Goal: Transaction & Acquisition: Purchase product/service

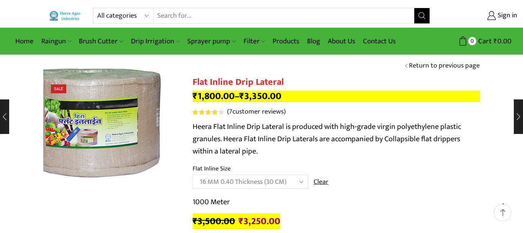
scroll to position [78, 0]
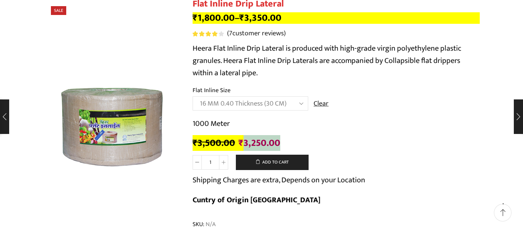
click at [193, 96] on select "Choose an option 12 MM 0.25 Thickness (30 CM) 12 MM 0.25 Thickness (40 CM) 12 M…" at bounding box center [251, 103] width 116 height 14
select select "16 MM 0.50 Thickness (30 CM)"
click option "16 MM 0.50 Thickness (30 CM)" at bounding box center [0, 0] width 0 height 0
click at [198, 48] on p "Heera Flat Inline Drip Lateral is produced with high-grade virgin polyethylene …" at bounding box center [336, 60] width 287 height 37
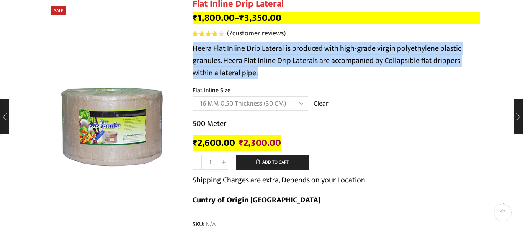
drag, startPoint x: 198, startPoint y: 48, endPoint x: 258, endPoint y: 76, distance: 66.0
click at [258, 76] on p "Heera Flat Inline Drip Lateral is produced with high-grade virgin polyethylene …" at bounding box center [336, 60] width 287 height 37
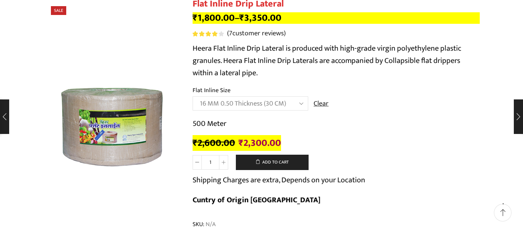
click at [268, 74] on p "Heera Flat Inline Drip Lateral is produced with high-grade virgin polyethylene …" at bounding box center [336, 60] width 287 height 37
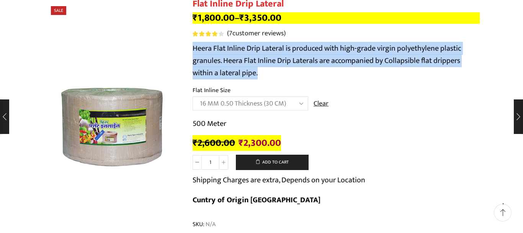
drag, startPoint x: 268, startPoint y: 72, endPoint x: 189, endPoint y: 46, distance: 83.4
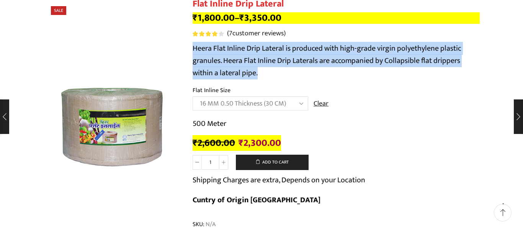
drag, startPoint x: 189, startPoint y: 46, endPoint x: 266, endPoint y: 75, distance: 82.4
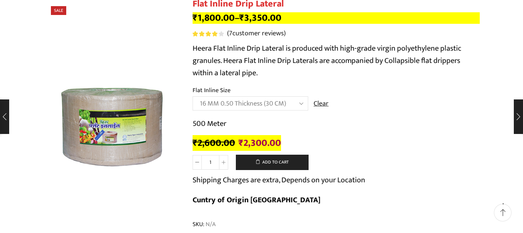
click at [266, 75] on p "Heera Flat Inline Drip Lateral is produced with high-grade virgin polyethylene …" at bounding box center [336, 60] width 287 height 37
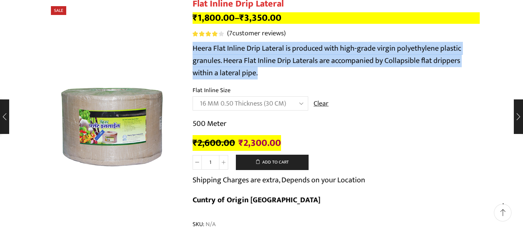
drag, startPoint x: 266, startPoint y: 75, endPoint x: 198, endPoint y: 51, distance: 72.0
click at [198, 51] on p "Heera Flat Inline Drip Lateral is produced with high-grade virgin polyethylene …" at bounding box center [336, 60] width 287 height 37
drag, startPoint x: 202, startPoint y: 53, endPoint x: 261, endPoint y: 77, distance: 63.8
click at [261, 77] on p "Heera Flat Inline Drip Lateral is produced with high-grade virgin polyethylene …" at bounding box center [336, 60] width 287 height 37
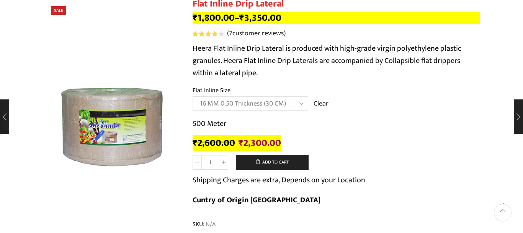
click at [261, 77] on p "Heera Flat Inline Drip Lateral is produced with high-grade virgin polyethylene …" at bounding box center [336, 60] width 287 height 37
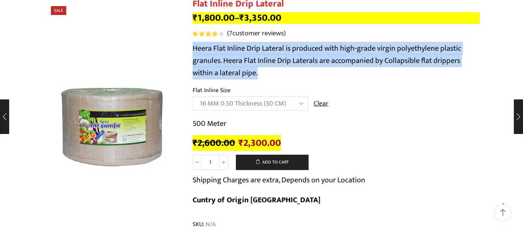
drag, startPoint x: 261, startPoint y: 77, endPoint x: 189, endPoint y: 51, distance: 76.0
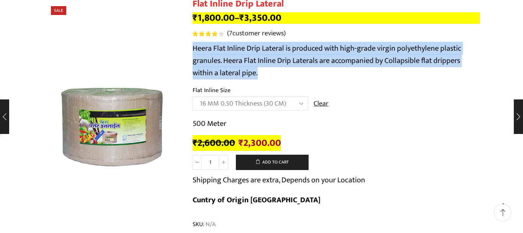
drag, startPoint x: 221, startPoint y: 59, endPoint x: 267, endPoint y: 77, distance: 49.0
click at [267, 77] on p "Heera Flat Inline Drip Lateral is produced with high-grade virgin polyethylene …" at bounding box center [336, 60] width 287 height 37
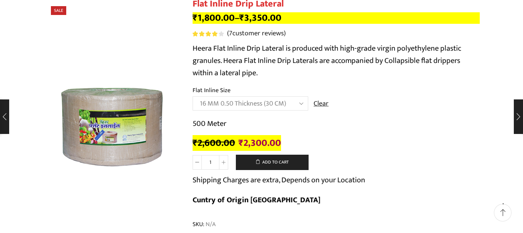
click at [270, 74] on p "Heera Flat Inline Drip Lateral is produced with high-grade virgin polyethylene …" at bounding box center [336, 60] width 287 height 37
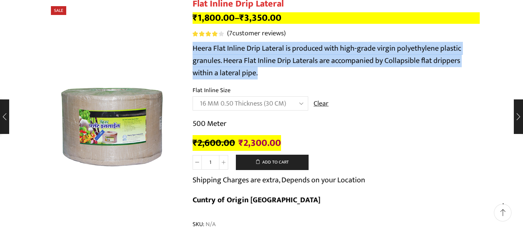
drag, startPoint x: 267, startPoint y: 72, endPoint x: 189, endPoint y: 49, distance: 81.3
click at [196, 49] on p "Heera Flat Inline Drip Lateral is produced with high-grade virgin polyethylene …" at bounding box center [336, 60] width 287 height 37
drag, startPoint x: 196, startPoint y: 49, endPoint x: 262, endPoint y: 76, distance: 71.4
click at [262, 76] on p "Heera Flat Inline Drip Lateral is produced with high-grade virgin polyethylene …" at bounding box center [336, 60] width 287 height 37
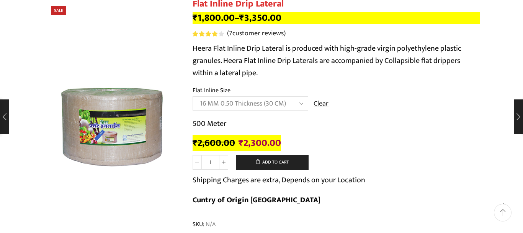
click at [263, 75] on p "Heera Flat Inline Drip Lateral is produced with high-grade virgin polyethylene …" at bounding box center [336, 60] width 287 height 37
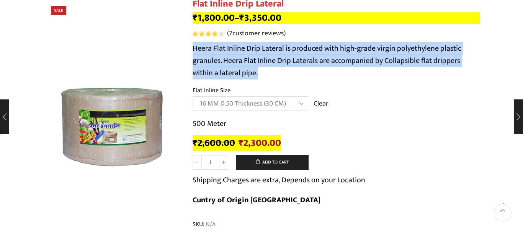
drag, startPoint x: 263, startPoint y: 75, endPoint x: 201, endPoint y: 44, distance: 69.1
click at [201, 44] on p "Heera Flat Inline Drip Lateral is produced with high-grade virgin polyethylene …" at bounding box center [336, 60] width 287 height 37
drag, startPoint x: 201, startPoint y: 44, endPoint x: 275, endPoint y: 76, distance: 80.5
click at [275, 76] on p "Heera Flat Inline Drip Lateral is produced with high-grade virgin polyethylene …" at bounding box center [336, 60] width 287 height 37
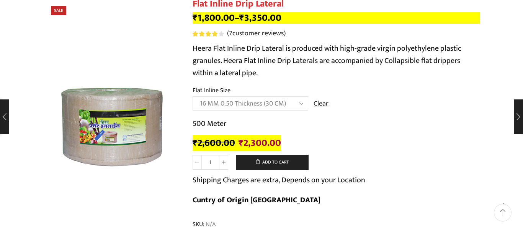
click at [275, 76] on p "Heera Flat Inline Drip Lateral is produced with high-grade virgin polyethylene …" at bounding box center [336, 60] width 287 height 37
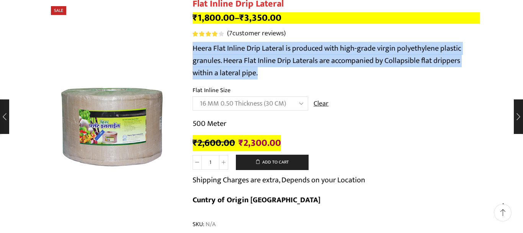
drag, startPoint x: 275, startPoint y: 76, endPoint x: 212, endPoint y: 46, distance: 69.8
click at [212, 46] on p "Heera Flat Inline Drip Lateral is produced with high-grade virgin polyethylene …" at bounding box center [336, 60] width 287 height 37
drag, startPoint x: 212, startPoint y: 46, endPoint x: 277, endPoint y: 76, distance: 71.3
click at [277, 76] on p "Heera Flat Inline Drip Lateral is produced with high-grade virgin polyethylene …" at bounding box center [336, 60] width 287 height 37
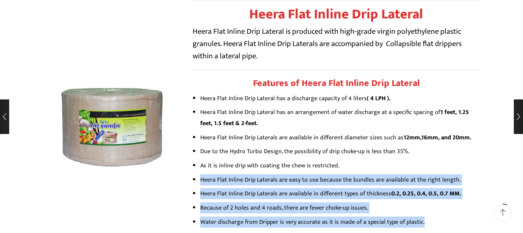
scroll to position [352, 0]
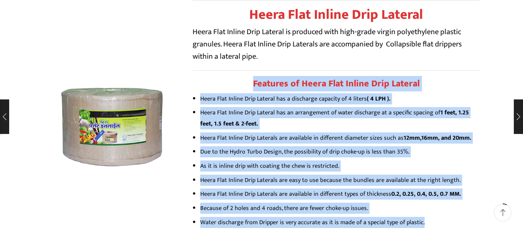
drag, startPoint x: 425, startPoint y: 126, endPoint x: 250, endPoint y: 63, distance: 185.3
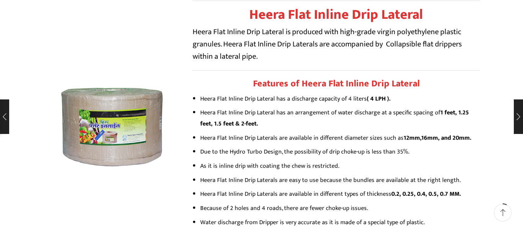
click at [250, 78] on h2 "Features of Heera Flat Inline Drip Lateral" at bounding box center [336, 83] width 287 height 11
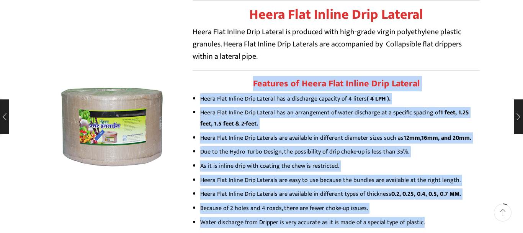
drag, startPoint x: 250, startPoint y: 63, endPoint x: 424, endPoint y: 206, distance: 225.1
click at [424, 216] on li "Water discharge from Dripper is very accurate as it is made of a special type o…" at bounding box center [340, 221] width 280 height 11
drag, startPoint x: 424, startPoint y: 207, endPoint x: 225, endPoint y: 67, distance: 242.6
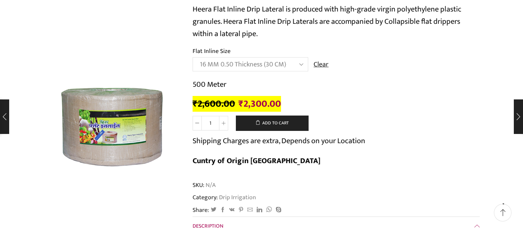
scroll to position [0, 0]
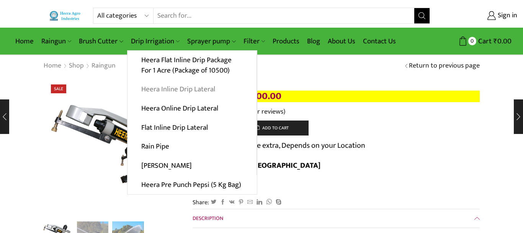
click at [190, 86] on link "Heera Inline Drip Lateral" at bounding box center [192, 89] width 129 height 19
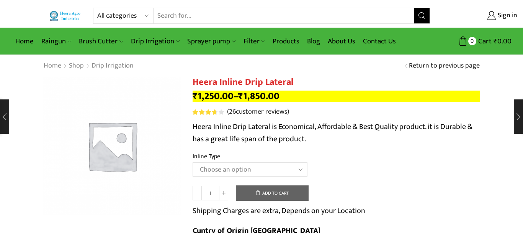
click at [193, 162] on select "Choose an option Heera Inline 12 MM (30CM) Heera Inline 12 MM (38CM) Heera Inli…" at bounding box center [250, 169] width 115 height 14
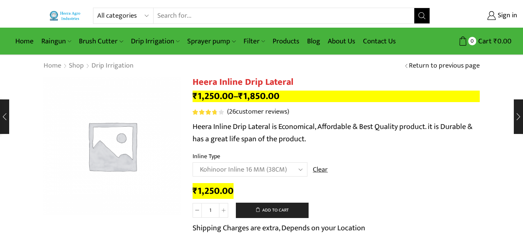
click at [193, 162] on select "Choose an option Heera Inline 12 MM (30CM) Heera Inline 12 MM (38CM) Heera Inli…" at bounding box center [250, 169] width 115 height 14
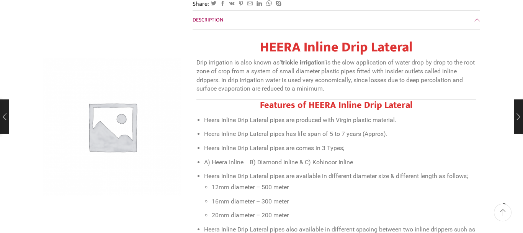
scroll to position [313, 0]
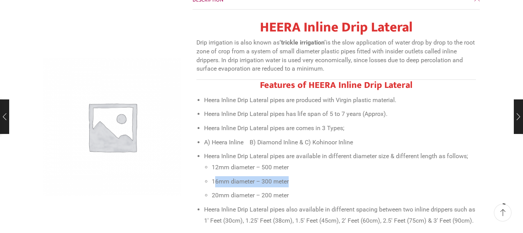
drag, startPoint x: 215, startPoint y: 166, endPoint x: 317, endPoint y: 166, distance: 102.3
click at [317, 176] on li "16mm diameter – 300 meter" at bounding box center [344, 181] width 264 height 11
click at [315, 176] on li "16mm diameter – 300 meter" at bounding box center [344, 181] width 264 height 11
drag, startPoint x: 315, startPoint y: 159, endPoint x: 217, endPoint y: 165, distance: 97.9
click at [217, 176] on li "16mm diameter – 300 meter" at bounding box center [344, 181] width 264 height 11
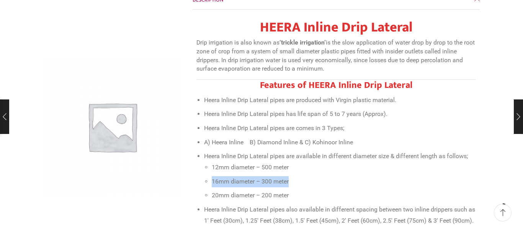
scroll to position [117, 0]
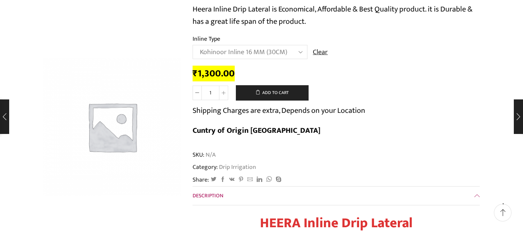
click at [193, 45] on select "Choose an option Heera Inline 12 MM (30CM) Heera Inline 12 MM (38CM) Heera Inli…" at bounding box center [250, 52] width 115 height 14
select select "Heera Inline 20 MM (38CM)"
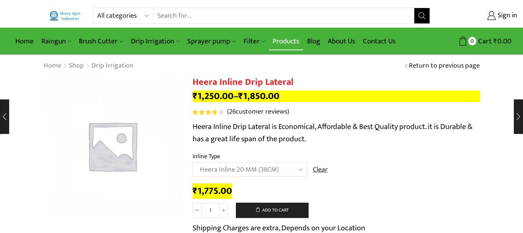
click at [280, 39] on link "Products" at bounding box center [286, 41] width 34 height 18
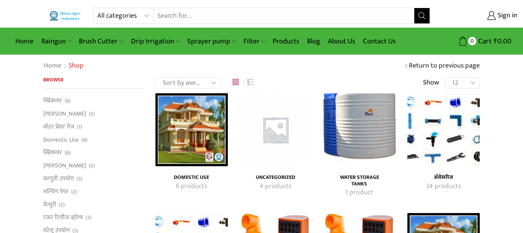
click at [469, 116] on img "Visit product category अ‍ॅसेसरीज" at bounding box center [444, 129] width 72 height 72
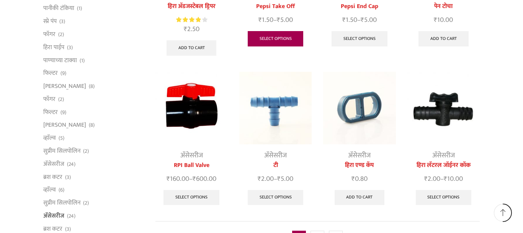
scroll to position [352, 0]
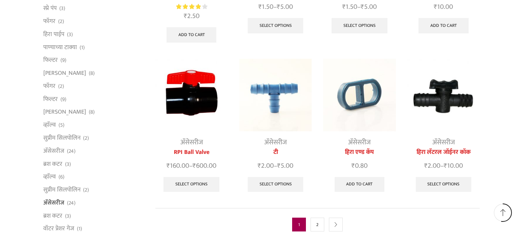
click at [280, 107] on img at bounding box center [275, 95] width 72 height 72
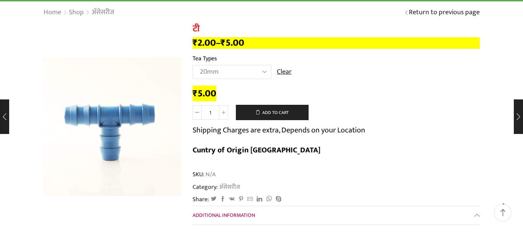
scroll to position [39, 0]
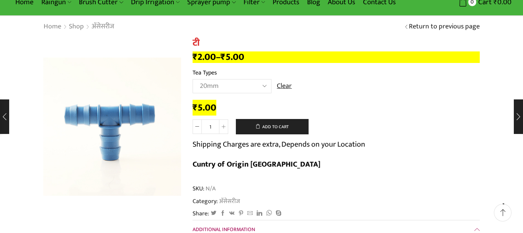
click at [193, 79] on select "Choose an option 12mm 16mm 20mm" at bounding box center [232, 86] width 79 height 14
select select "16mm"
click at [335, 150] on p "Shipping Charges are extra, Depends on your Location" at bounding box center [279, 144] width 173 height 12
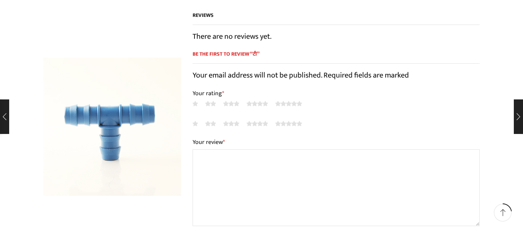
click at [356, 117] on p "1 of 5 stars 2 of 5 stars 3 of 5 stars 4 of 5 stars 5 of 5 stars" at bounding box center [336, 123] width 287 height 12
